Goal: Task Accomplishment & Management: Use online tool/utility

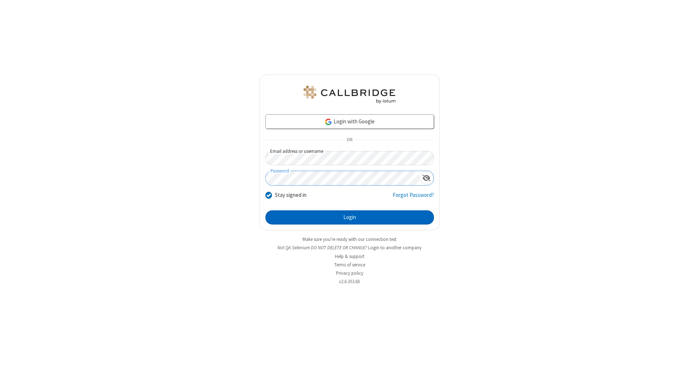
click at [350, 218] on button "Login" at bounding box center [349, 217] width 169 height 15
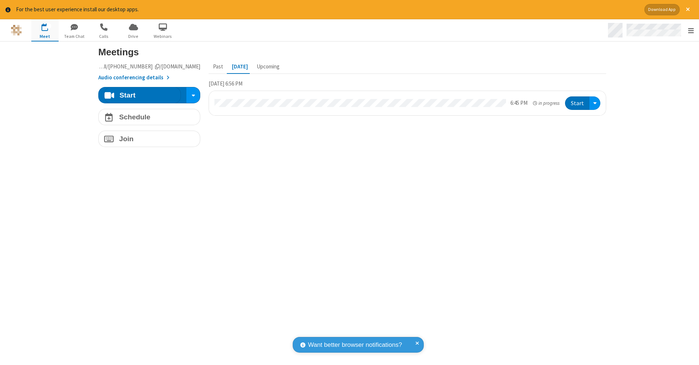
click at [691, 31] on span "Open menu" at bounding box center [691, 30] width 6 height 7
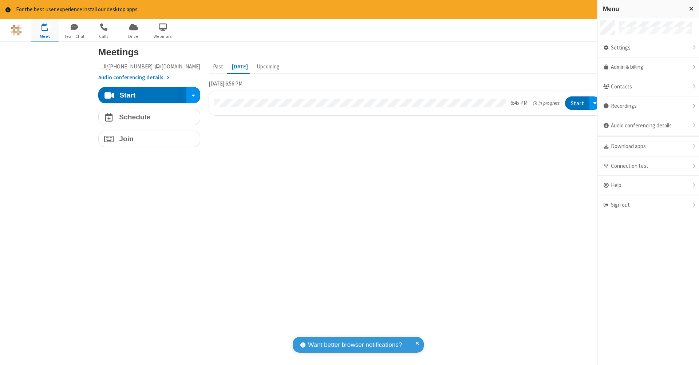
click at [45, 30] on span "button" at bounding box center [44, 27] width 27 height 12
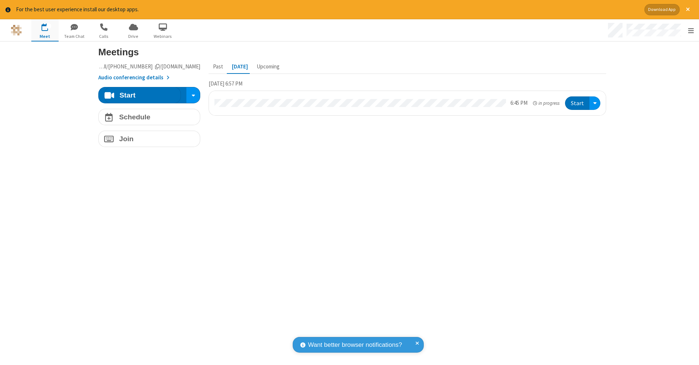
click at [45, 30] on span "button" at bounding box center [44, 27] width 27 height 12
click at [146, 117] on h4 "Schedule" at bounding box center [134, 117] width 31 height 7
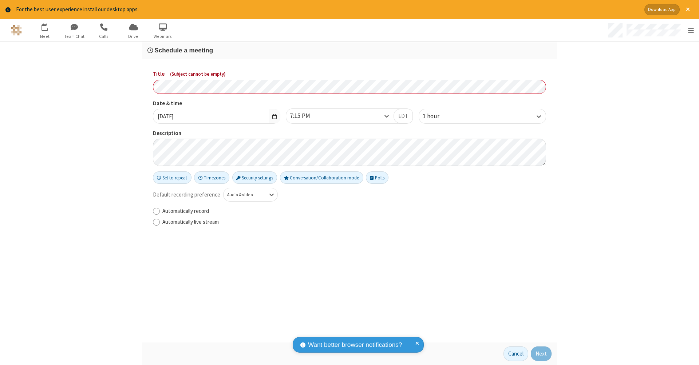
click at [347, 50] on h3 "Schedule a meeting" at bounding box center [349, 50] width 404 height 7
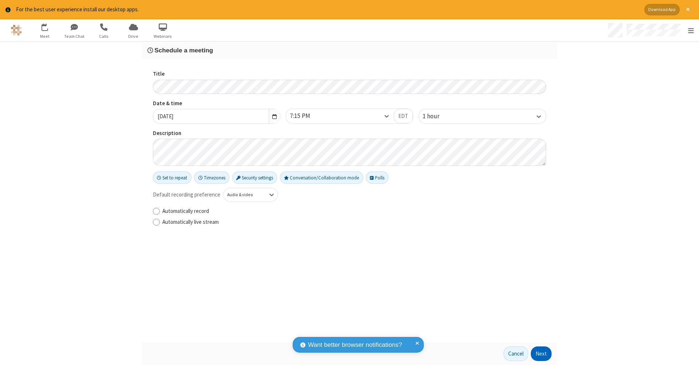
click at [539, 354] on button "Next" at bounding box center [541, 354] width 21 height 15
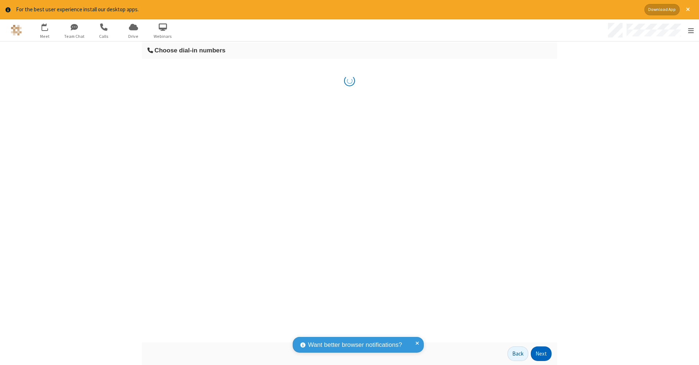
click at [539, 354] on button "Next" at bounding box center [541, 354] width 21 height 15
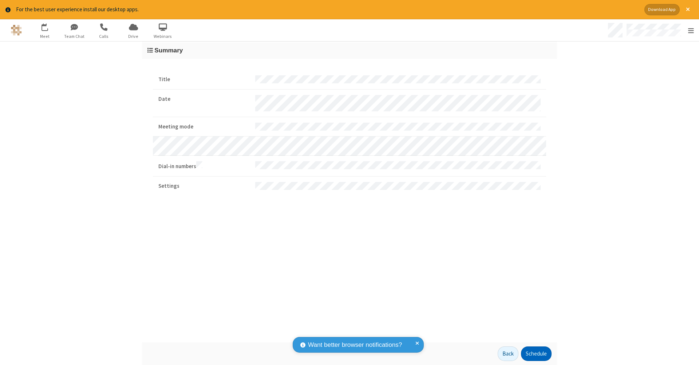
click at [534, 354] on button "Schedule" at bounding box center [536, 354] width 31 height 15
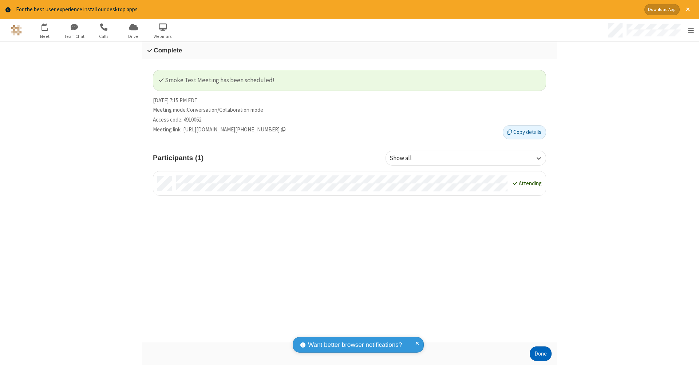
click at [538, 354] on button "Done" at bounding box center [541, 354] width 22 height 15
